Goal: Find specific page/section: Find specific page/section

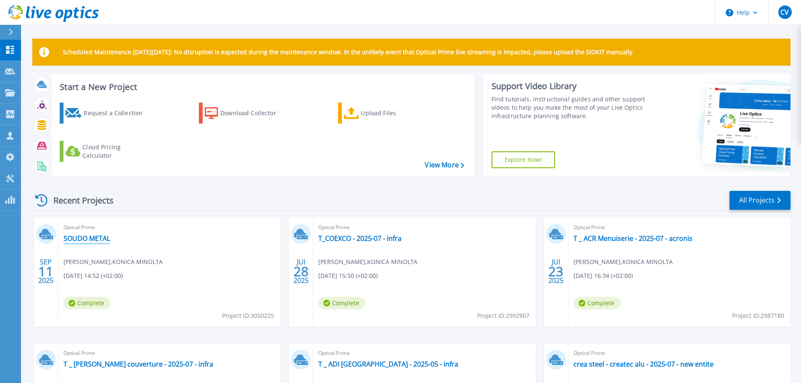
click at [95, 238] on link "SOUDO METAL" at bounding box center [86, 238] width 47 height 8
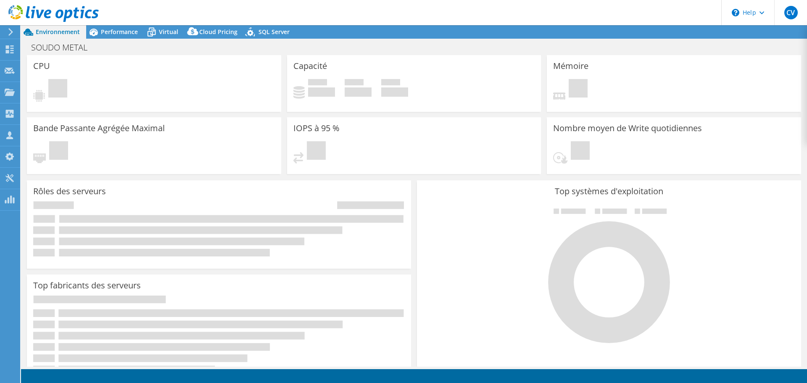
select select "USD"
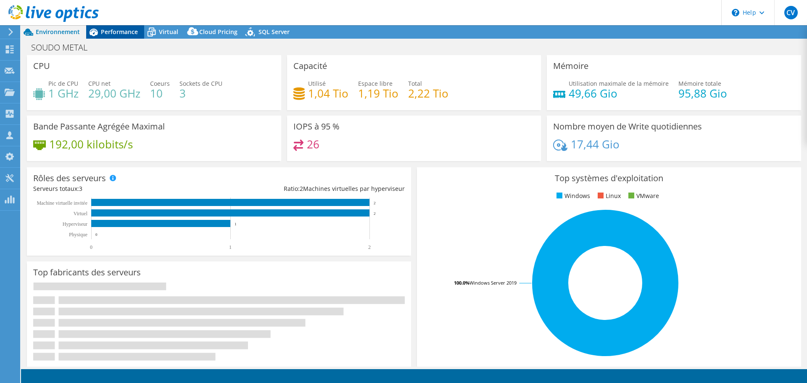
click at [127, 30] on span "Performance" at bounding box center [119, 32] width 37 height 8
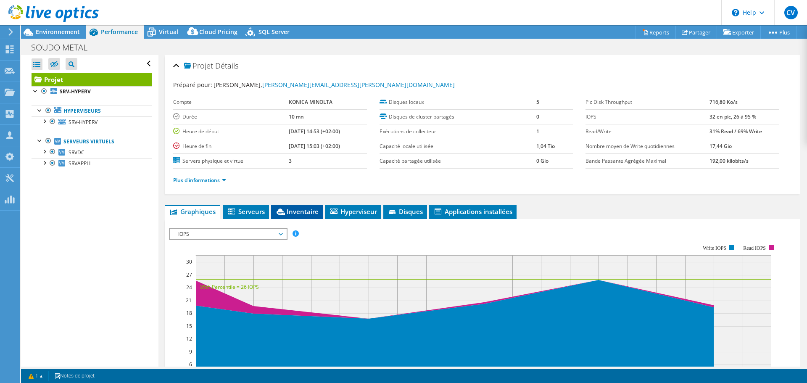
click at [299, 211] on span "Inventaire" at bounding box center [296, 211] width 43 height 8
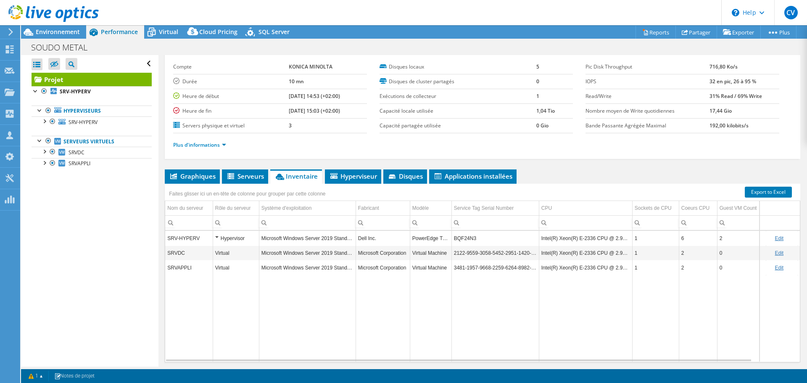
scroll to position [63, 0]
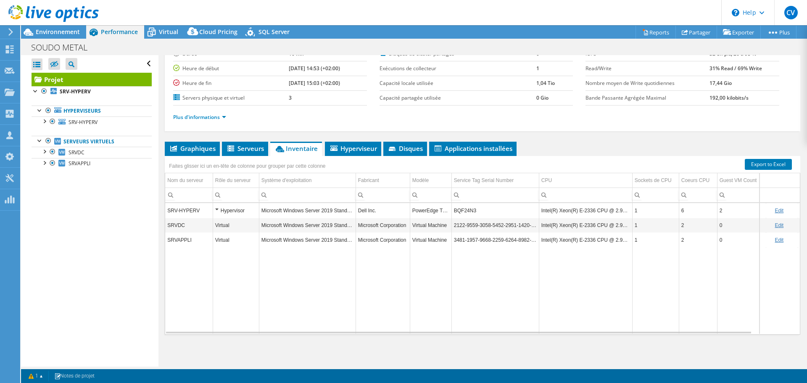
click at [333, 238] on td "Microsoft Windows Server 2019 Standard" at bounding box center [307, 240] width 97 height 15
